Goal: Information Seeking & Learning: Find contact information

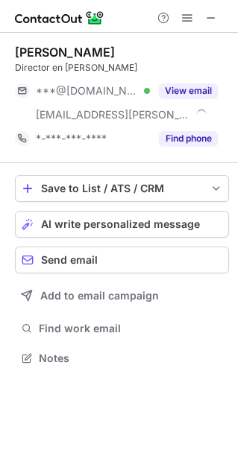
scroll to position [347, 238]
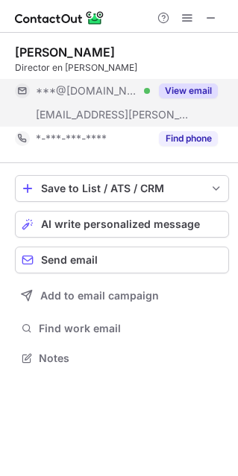
click at [185, 96] on button "View email" at bounding box center [188, 90] width 59 height 15
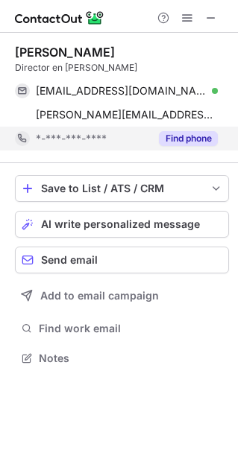
click at [198, 136] on button "Find phone" at bounding box center [188, 138] width 59 height 15
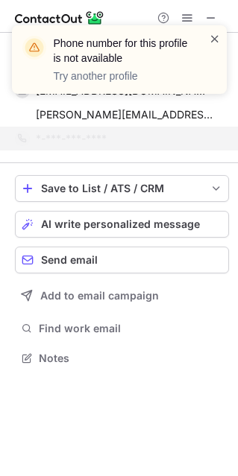
click at [210, 41] on span at bounding box center [215, 38] width 12 height 15
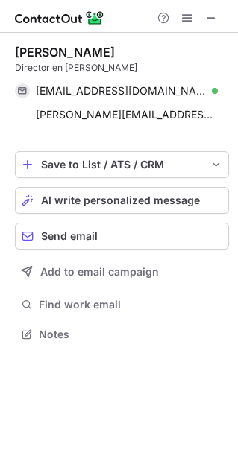
scroll to position [323, 238]
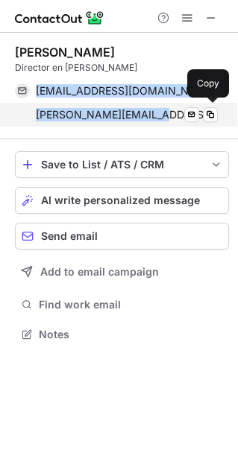
drag, startPoint x: 31, startPoint y: 92, endPoint x: 152, endPoint y: 118, distance: 124.2
click at [152, 118] on div "[EMAIL_ADDRESS][DOMAIN_NAME] Verified Send email Copy [PERSON_NAME][EMAIL_ADDRE…" at bounding box center [116, 103] width 203 height 48
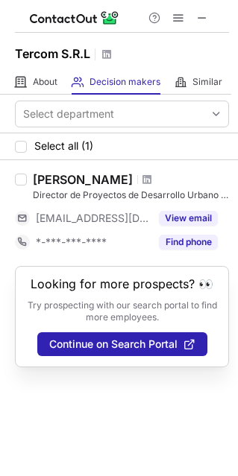
click at [146, 197] on div "Director de Proyectos de Desarrollo Urbano e Innovación" at bounding box center [131, 194] width 196 height 13
